Goal: Information Seeking & Learning: Learn about a topic

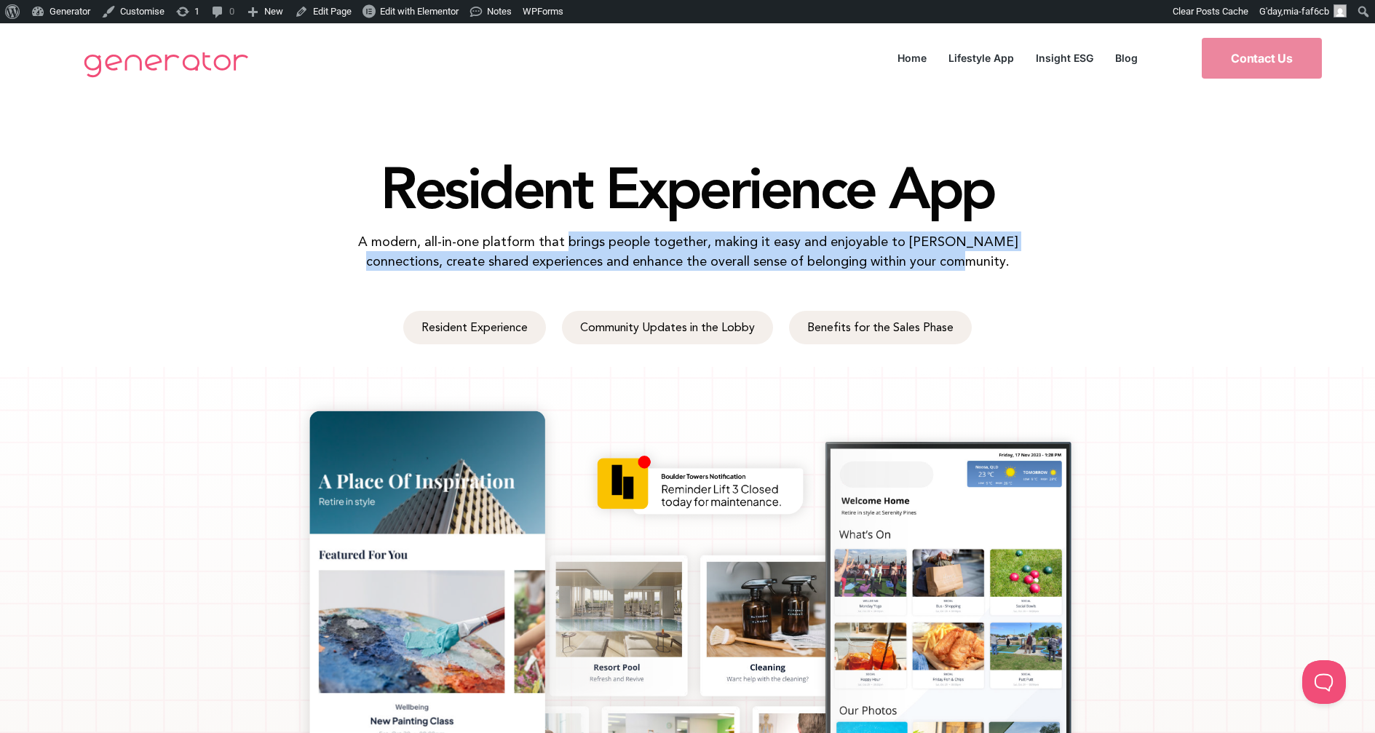
drag, startPoint x: 549, startPoint y: 242, endPoint x: 956, endPoint y: 261, distance: 407.5
click at [956, 261] on p "A modern, all-in-one platform that brings people together, making it easy and e…" at bounding box center [688, 251] width 706 height 39
copy p "brings people together, making it easy and enjoyable to foster connections, cre…"
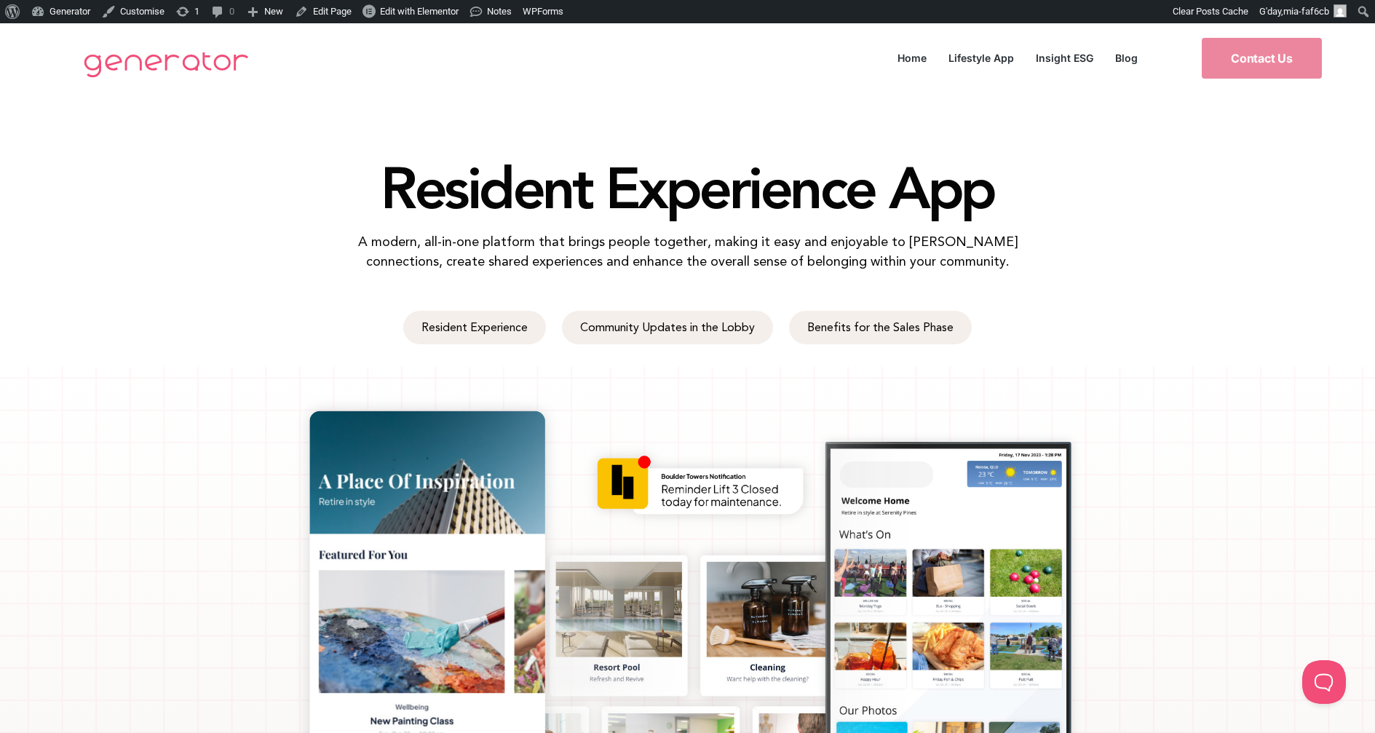
click at [1190, 168] on div "Resident Experience App A modern, all-in-one platform that brings people togeth…" at bounding box center [687, 190] width 1375 height 195
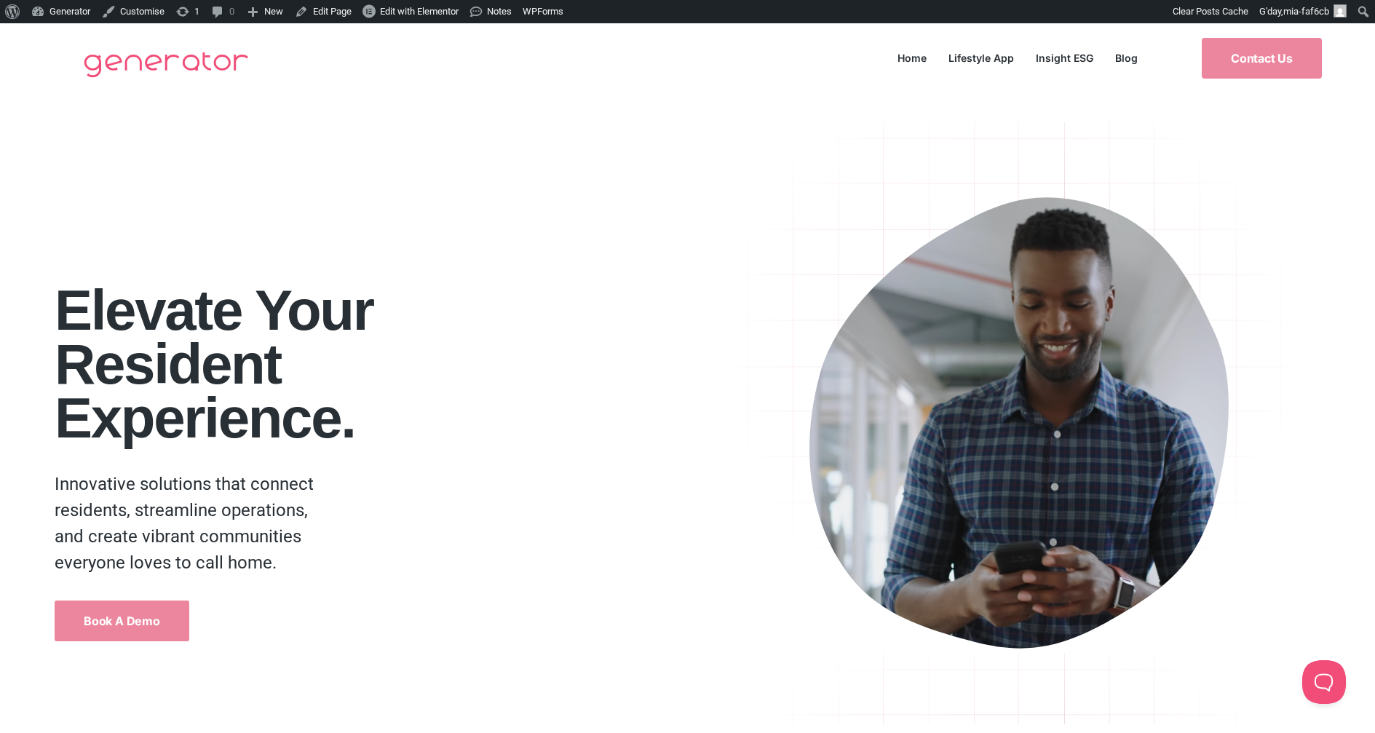
click at [619, 334] on h1 "Elevate your Resident Experience." at bounding box center [379, 364] width 649 height 162
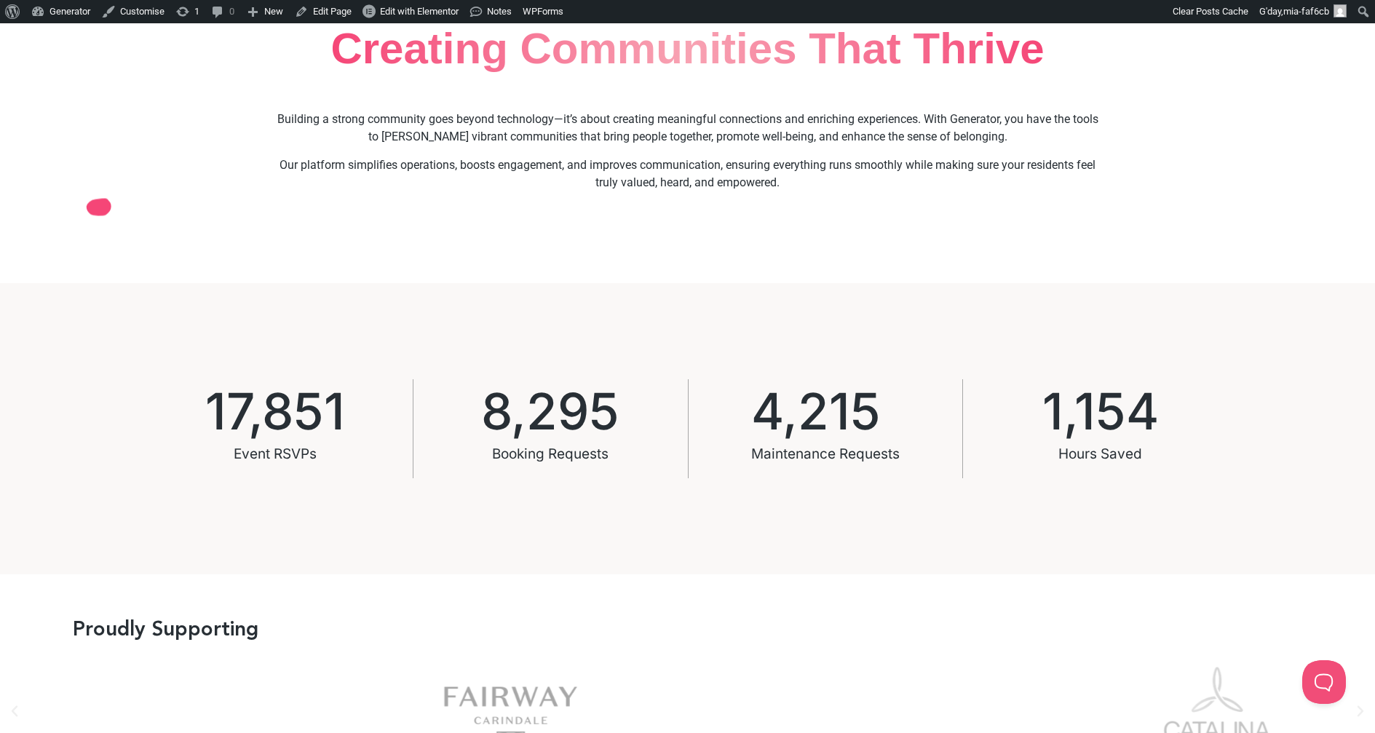
scroll to position [721, 0]
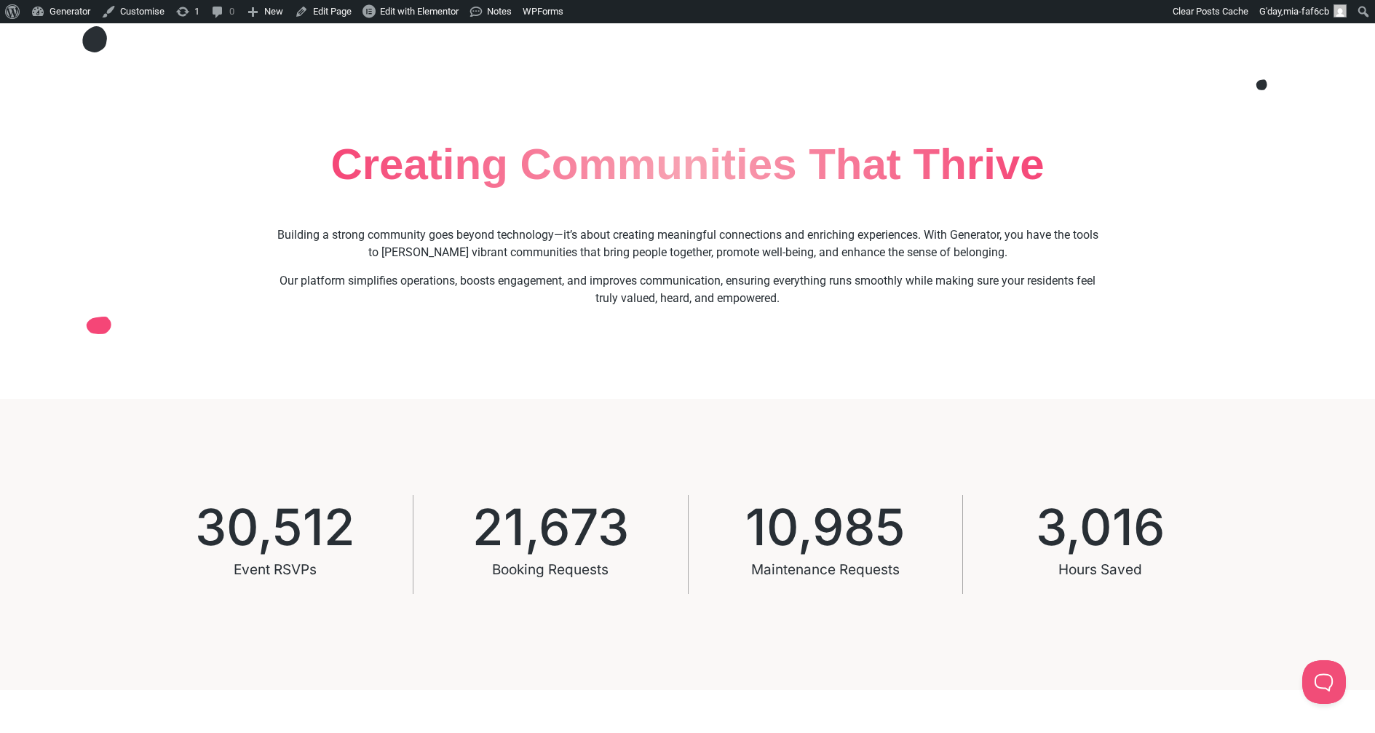
click at [769, 285] on p "Our platform simplifies operations, boosts engagement, and improves communicati…" at bounding box center [688, 289] width 828 height 35
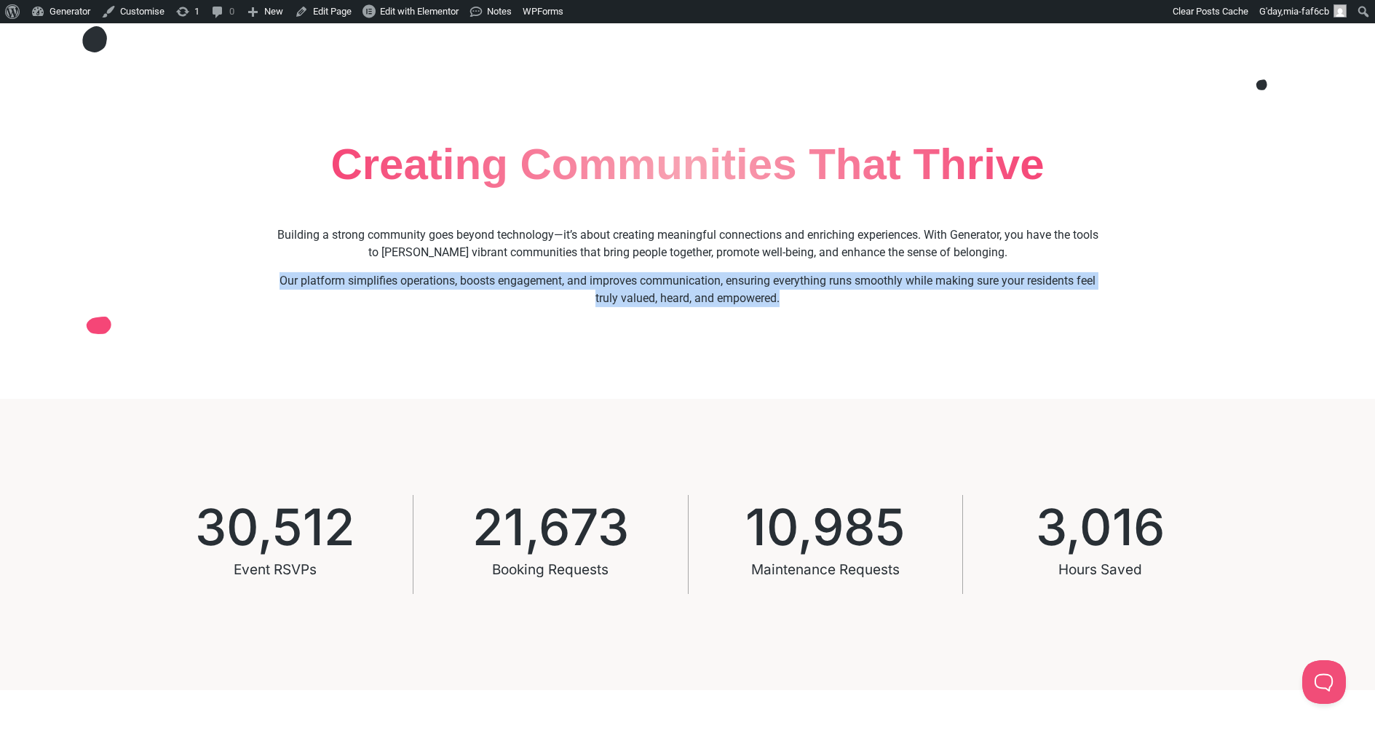
drag, startPoint x: 790, startPoint y: 297, endPoint x: 296, endPoint y: 272, distance: 494.3
click at [277, 273] on p "Our platform simplifies operations, boosts engagement, and improves communicati…" at bounding box center [688, 289] width 828 height 35
copy p "Our platform simplifies operations, boosts engagement, and improves communicati…"
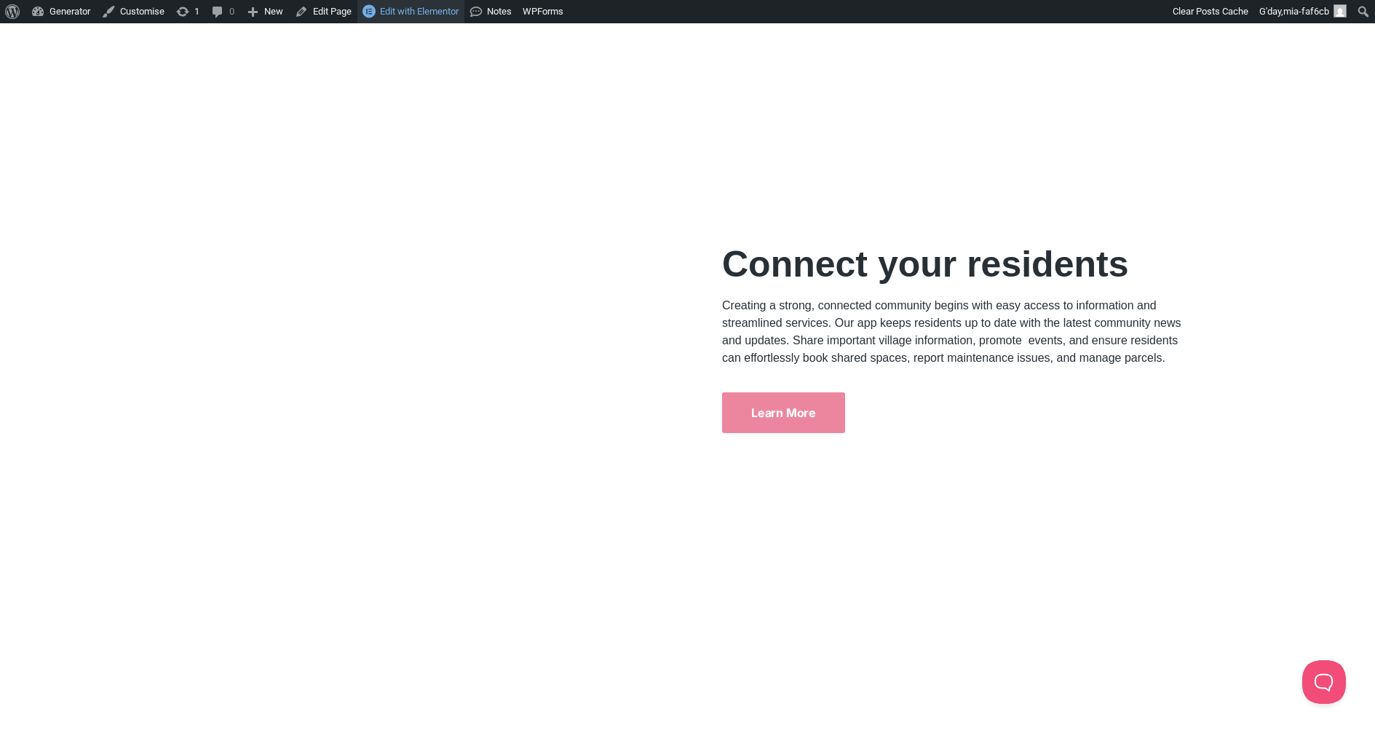
scroll to position [4595, 0]
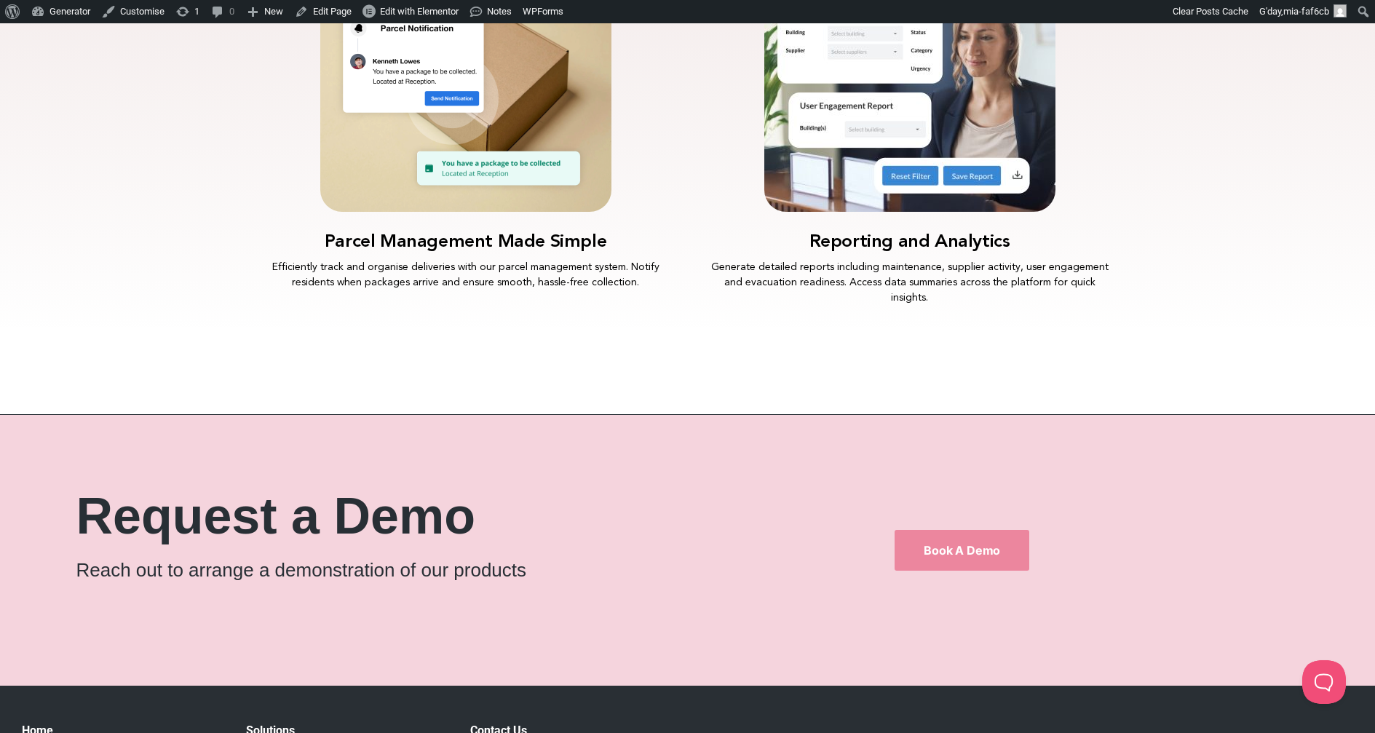
scroll to position [4095, 0]
